Goal: Check status: Check status

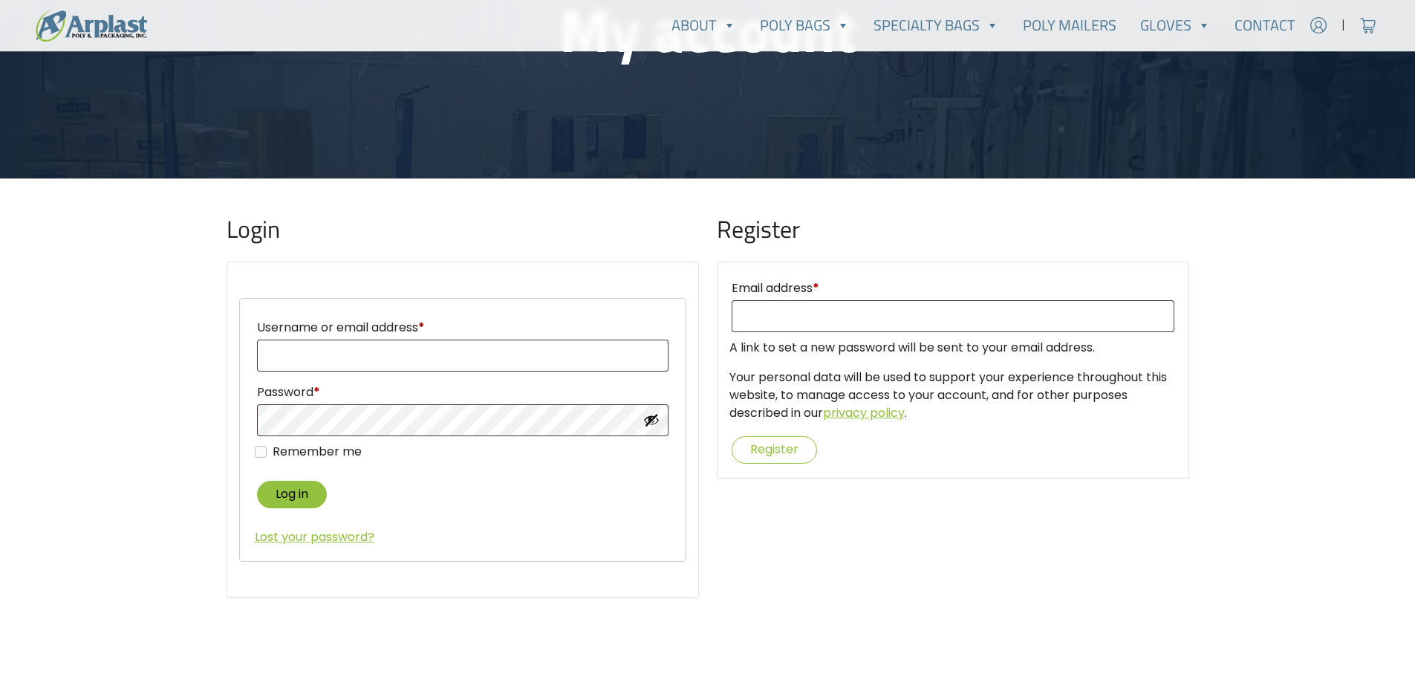
type input "[EMAIL_ADDRESS][DOMAIN_NAME]"
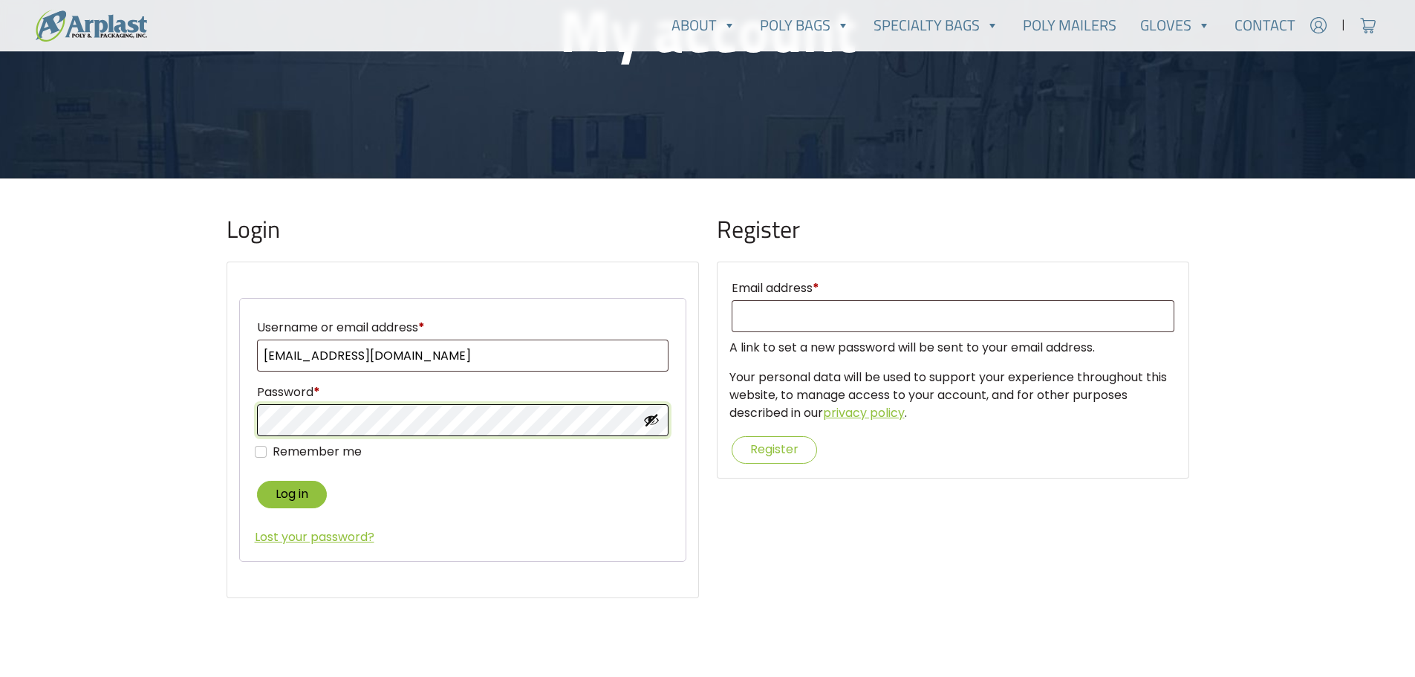
type input "[EMAIL_ADDRESS][DOMAIN_NAME]"
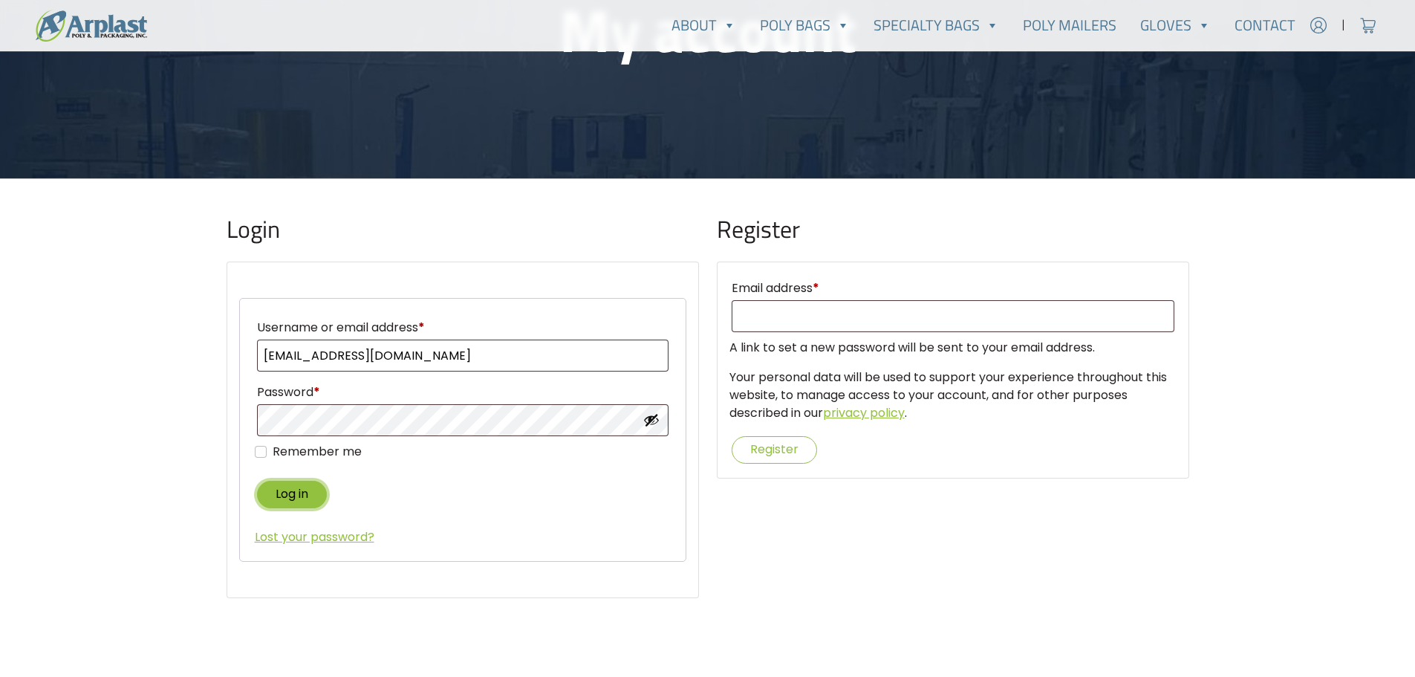
click at [296, 495] on button "Log in" at bounding box center [292, 494] width 70 height 27
click at [296, 494] on button "Log in" at bounding box center [292, 494] width 70 height 27
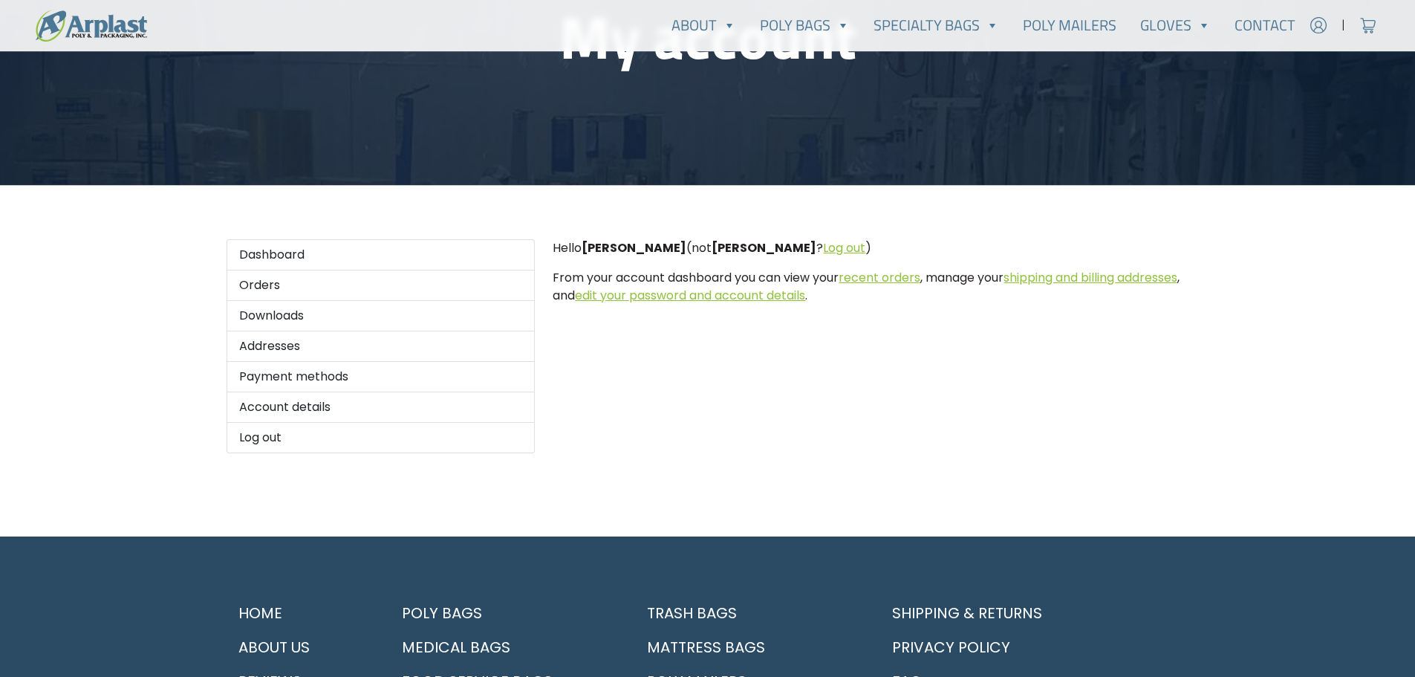
scroll to position [223, 0]
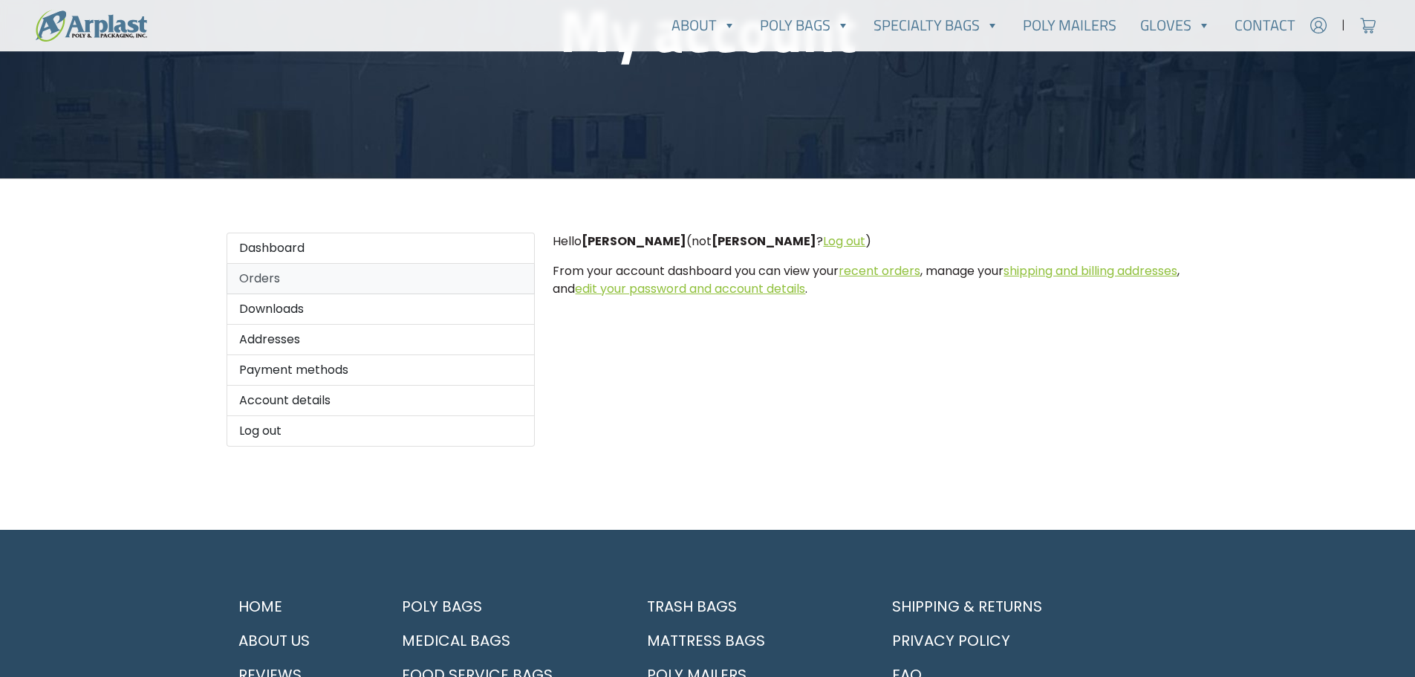
click at [250, 276] on link "Orders" at bounding box center [381, 279] width 309 height 30
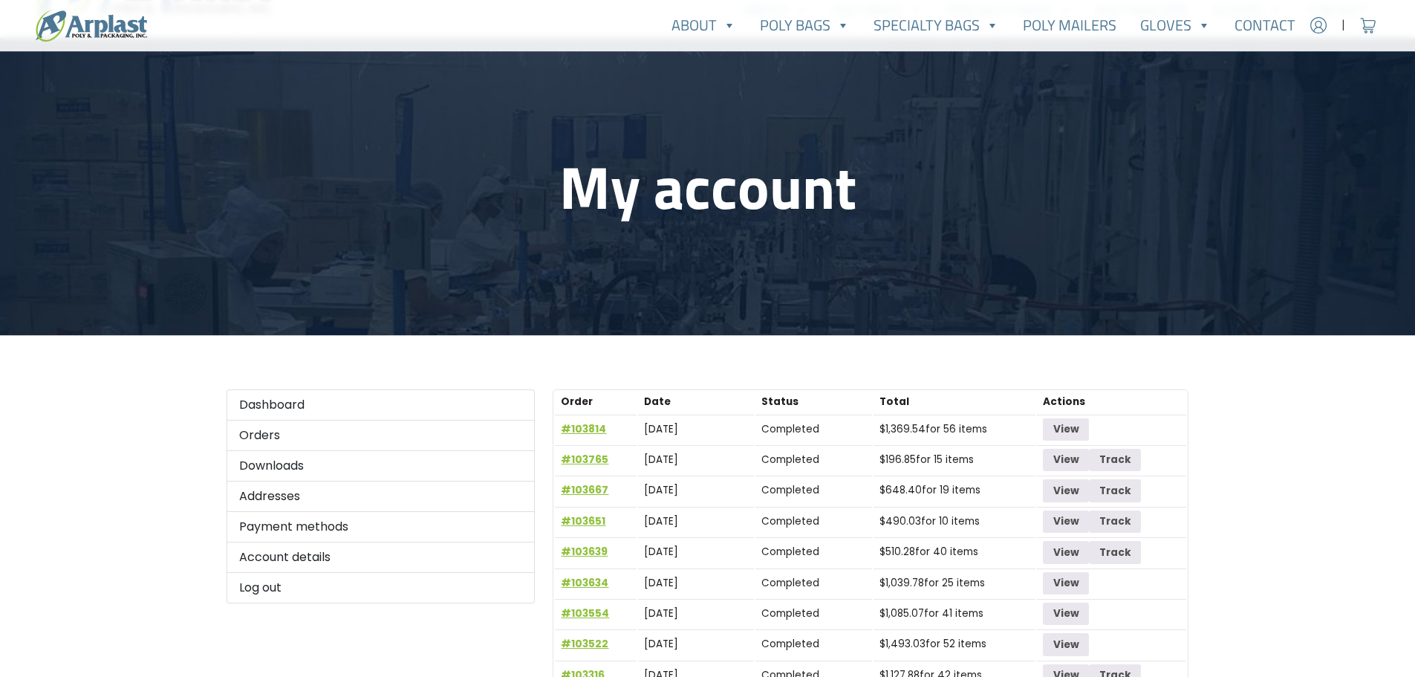
scroll to position [149, 0]
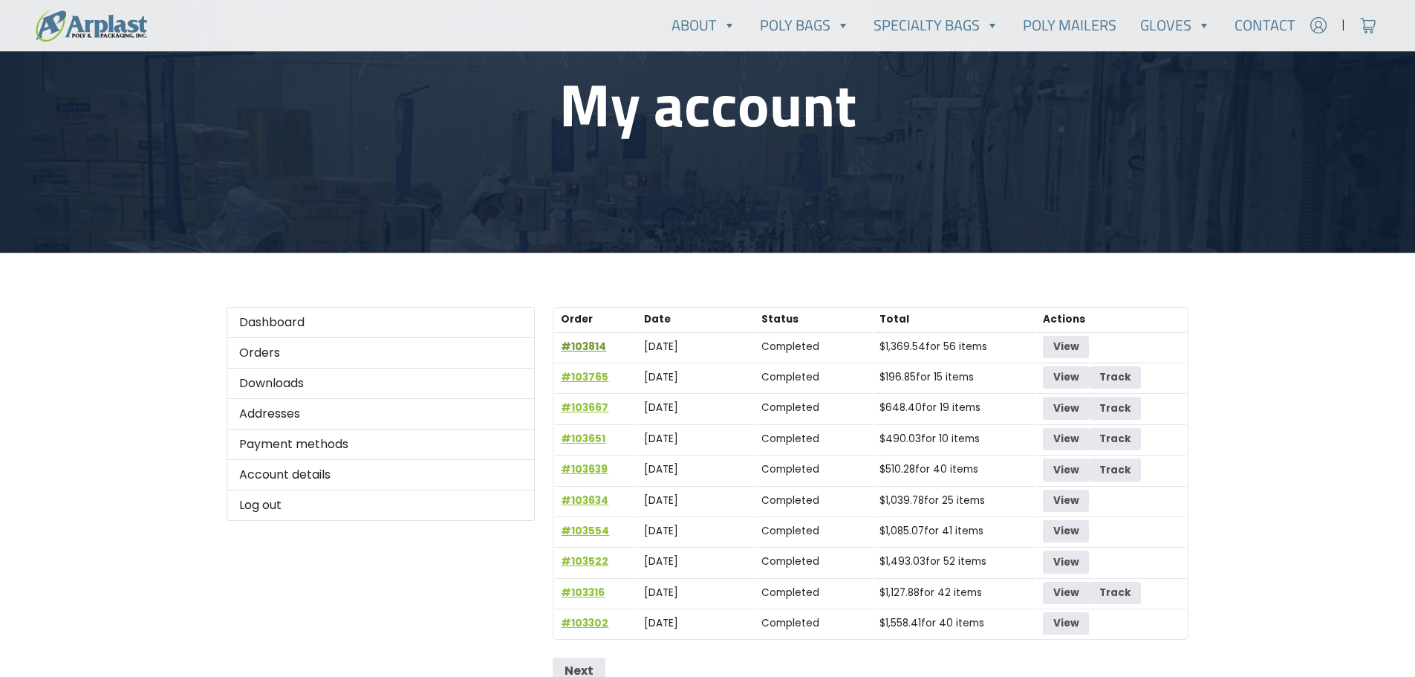
click at [584, 345] on link "#103814" at bounding box center [583, 346] width 45 height 14
